Goal: Task Accomplishment & Management: Complete application form

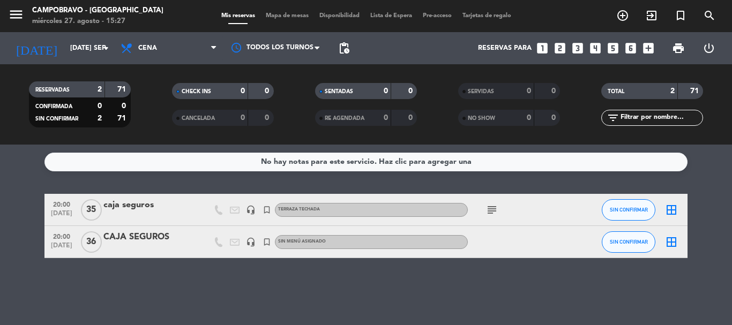
click at [631, 44] on icon "looks_6" at bounding box center [631, 48] width 14 height 14
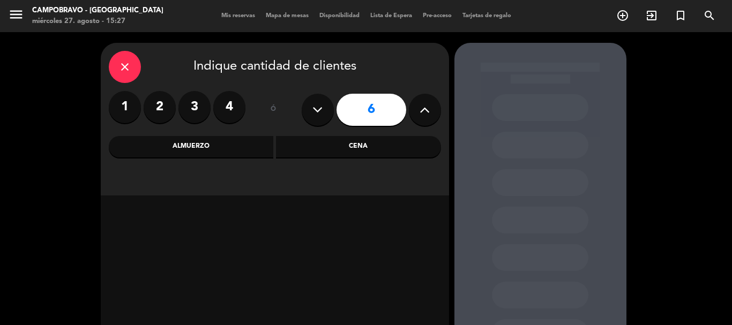
click at [337, 144] on div "Cena" at bounding box center [358, 146] width 165 height 21
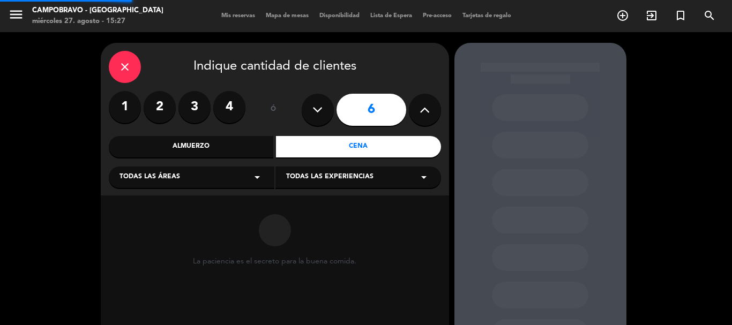
click at [332, 175] on span "Todas las experiencias" at bounding box center [329, 177] width 87 height 11
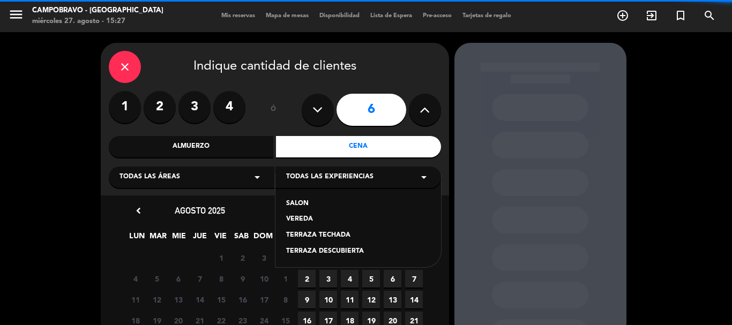
click at [302, 202] on div "SALON" at bounding box center [358, 204] width 144 height 11
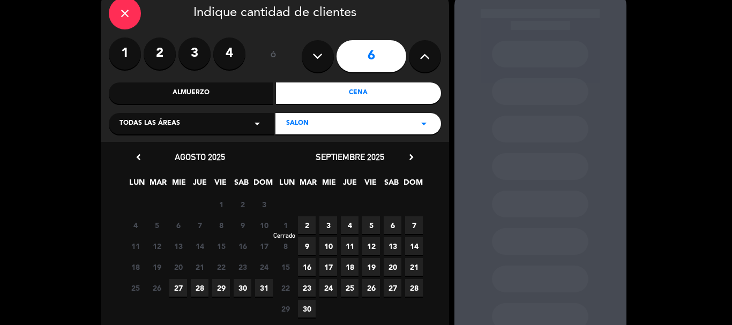
drag, startPoint x: 175, startPoint y: 289, endPoint x: 277, endPoint y: 242, distance: 112.4
click at [182, 285] on span "27" at bounding box center [178, 288] width 18 height 18
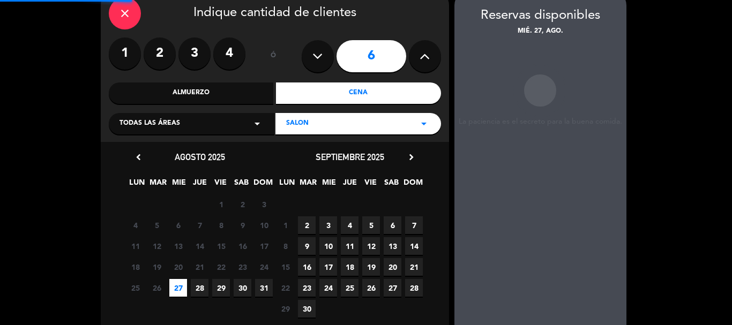
scroll to position [43, 0]
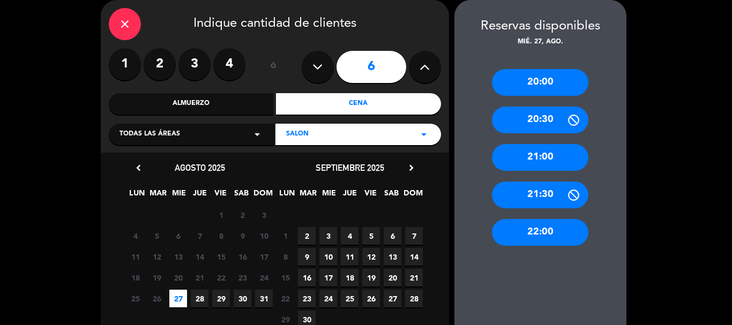
click at [531, 198] on div "21:30" at bounding box center [540, 195] width 96 height 27
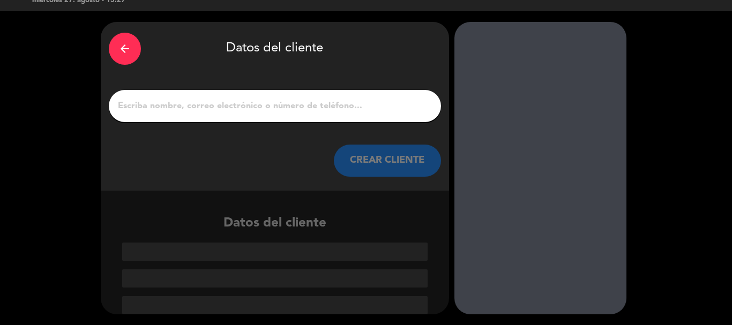
click at [330, 96] on div at bounding box center [275, 106] width 332 height 32
click at [331, 106] on input "1" at bounding box center [275, 106] width 316 height 15
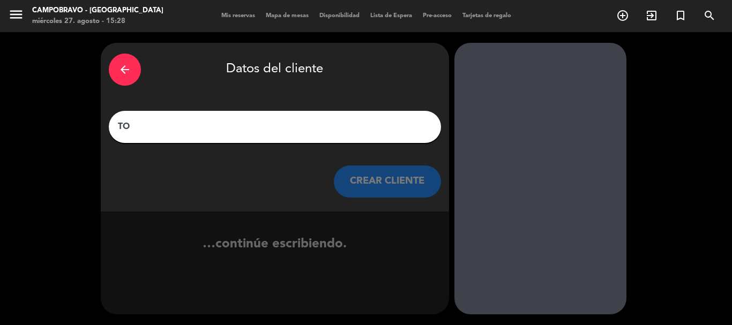
scroll to position [0, 0]
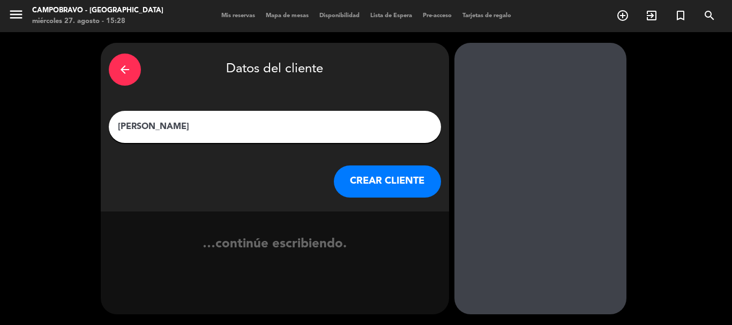
type input "[PERSON_NAME]"
click at [390, 192] on button "CREAR CLIENTE" at bounding box center [387, 182] width 107 height 32
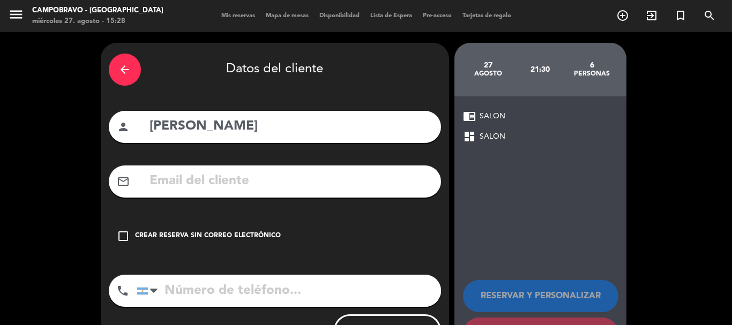
click at [291, 294] on input "tel" at bounding box center [289, 291] width 304 height 32
type input "1156054445"
click at [273, 222] on div "check_box_outline_blank Crear reserva sin correo electrónico" at bounding box center [275, 236] width 332 height 32
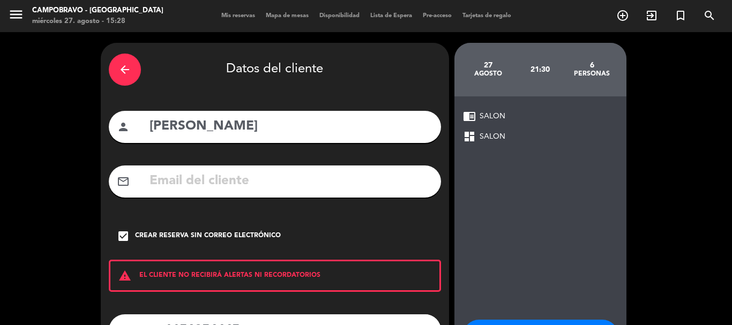
scroll to position [88, 0]
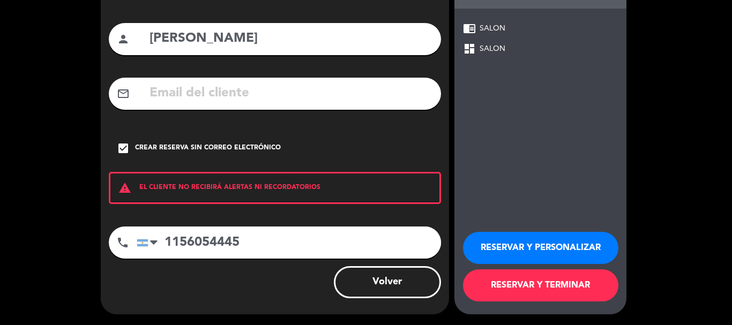
click at [536, 240] on button "RESERVAR Y PERSONALIZAR" at bounding box center [540, 248] width 155 height 32
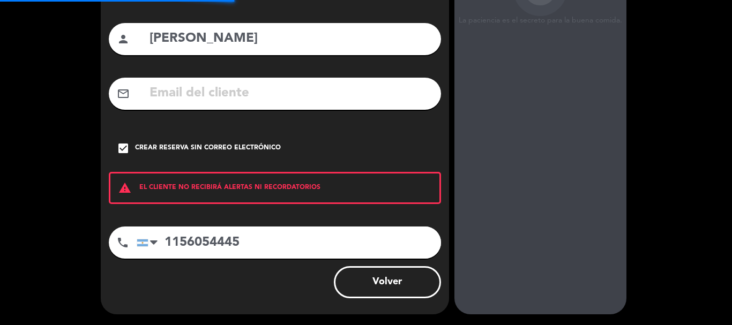
scroll to position [43, 0]
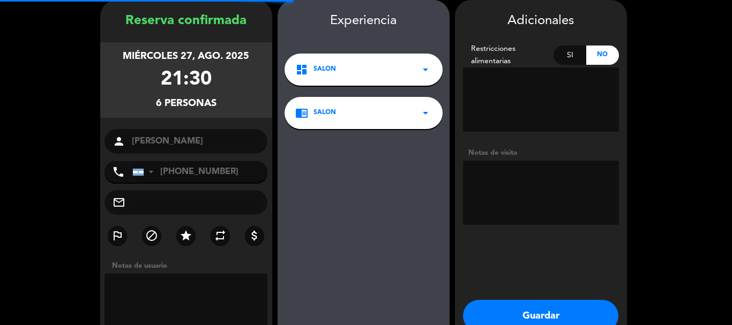
click at [520, 313] on button "Guardar" at bounding box center [540, 316] width 155 height 32
